Goal: Navigation & Orientation: Find specific page/section

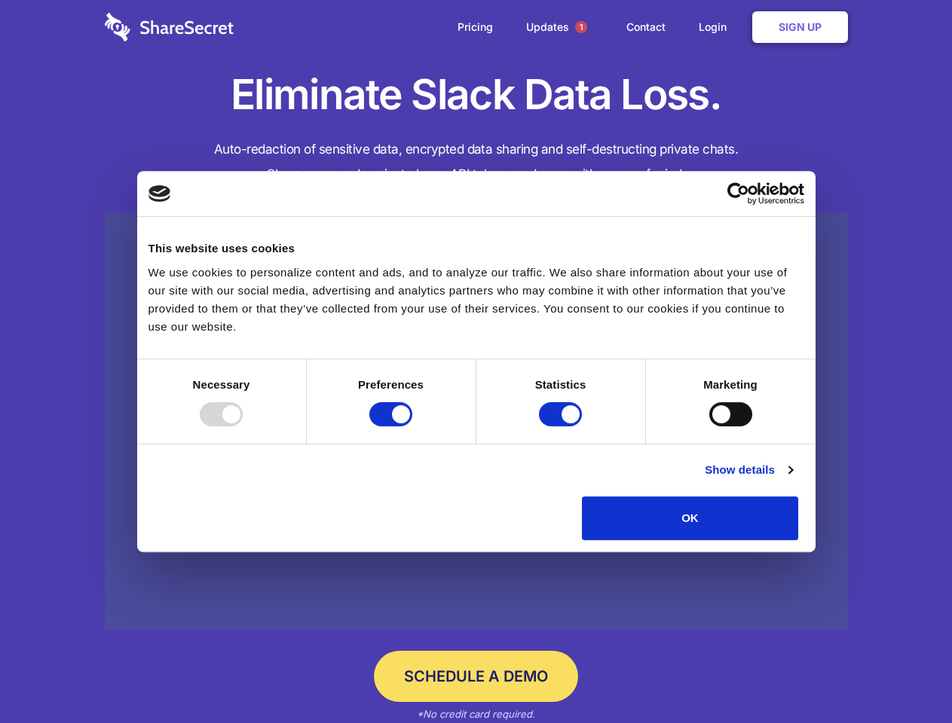
click at [243, 427] on div at bounding box center [221, 414] width 43 height 24
click at [412, 427] on input "Preferences" at bounding box center [390, 414] width 43 height 24
checkbox input "false"
click at [562, 427] on input "Statistics" at bounding box center [560, 414] width 43 height 24
checkbox input "false"
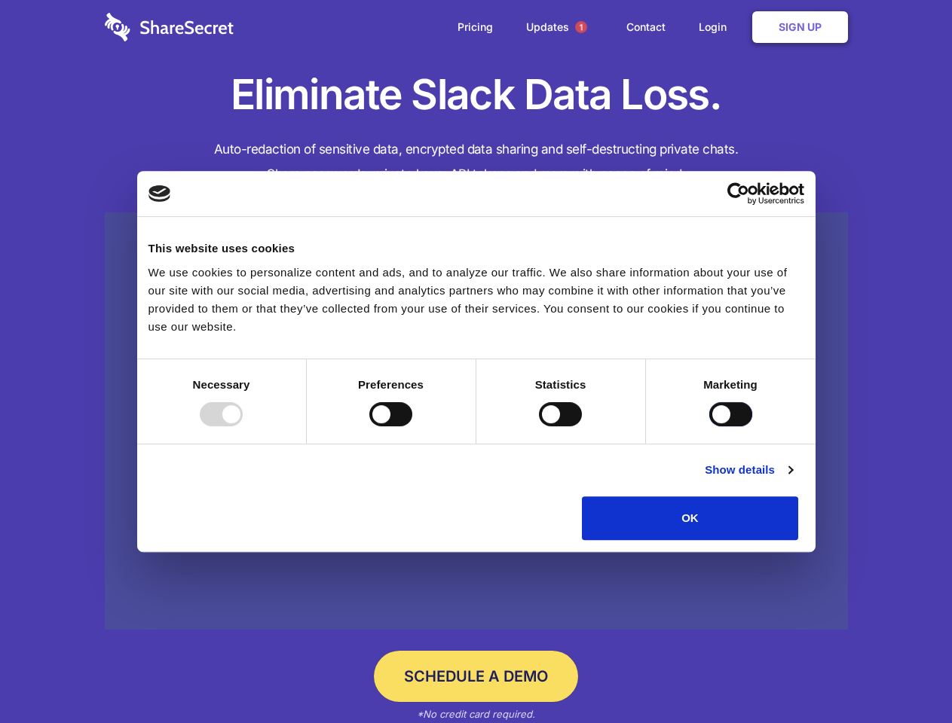
click at [709, 427] on input "Marketing" at bounding box center [730, 414] width 43 height 24
checkbox input "true"
click at [792, 479] on link "Show details" at bounding box center [748, 470] width 87 height 18
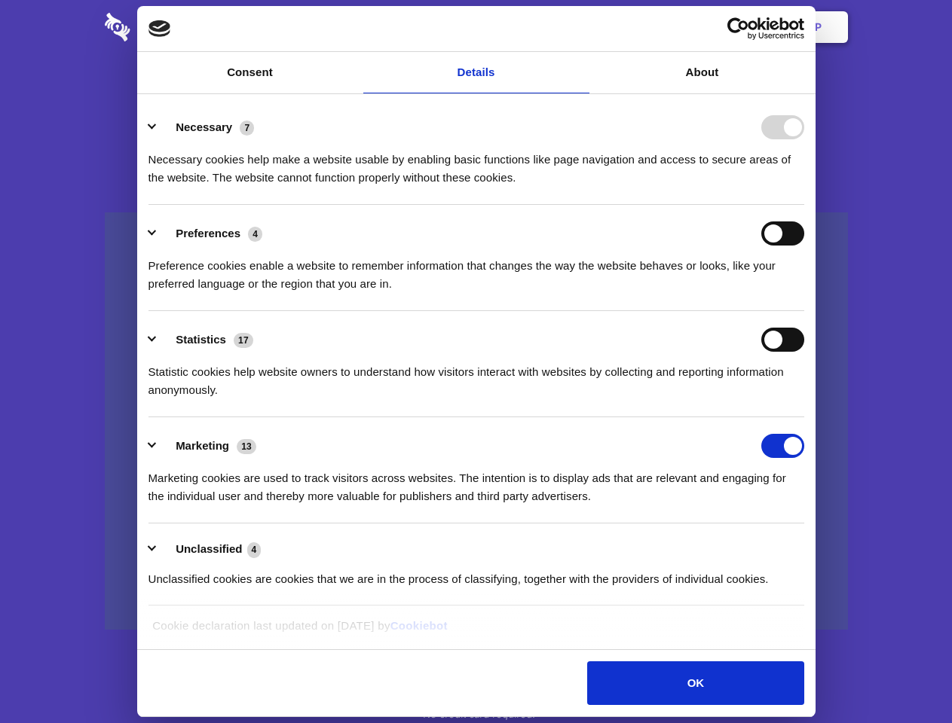
click at [804, 187] on div "Necessary cookies help make a website usable by enabling basic functions like p…" at bounding box center [476, 162] width 656 height 47
click at [580, 27] on span "1" at bounding box center [581, 27] width 12 height 12
